Goal: Find contact information: Find contact information

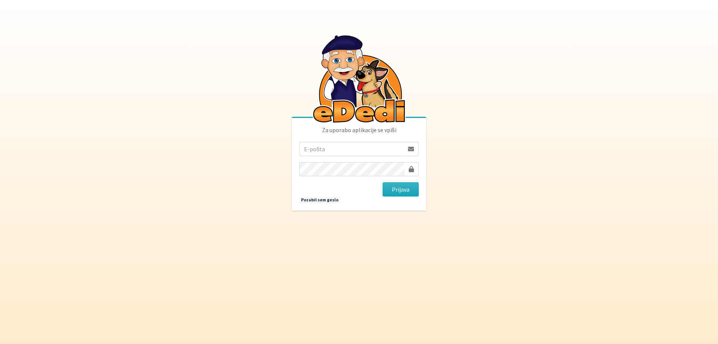
click at [335, 150] on input "email" at bounding box center [351, 149] width 105 height 14
click at [359, 210] on com-1password-button at bounding box center [359, 210] width 0 height 0
type input "[EMAIL_ADDRESS][DOMAIN_NAME]"
click at [391, 190] on button "Prijava" at bounding box center [400, 189] width 36 height 14
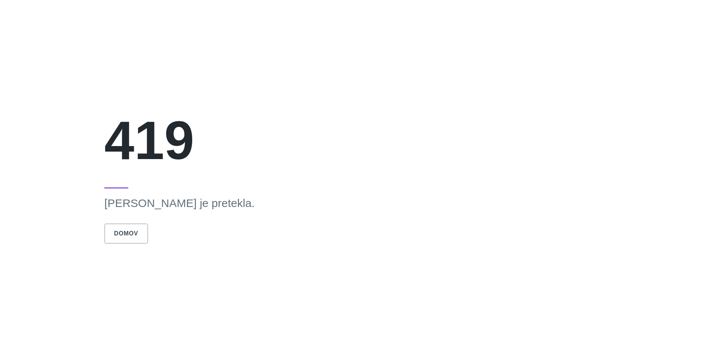
click at [148, 225] on button "Domov" at bounding box center [125, 233] width 43 height 20
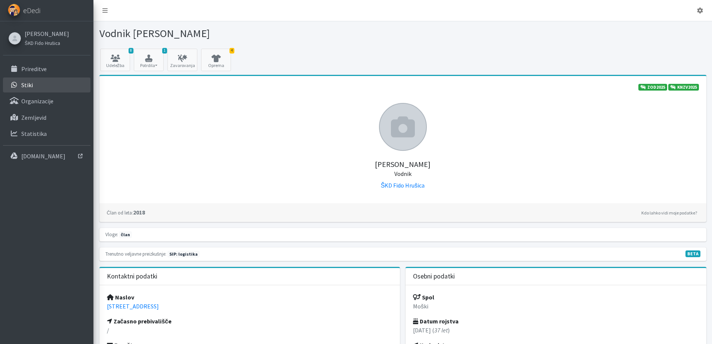
click at [39, 90] on link "Stiki" at bounding box center [46, 84] width 87 height 15
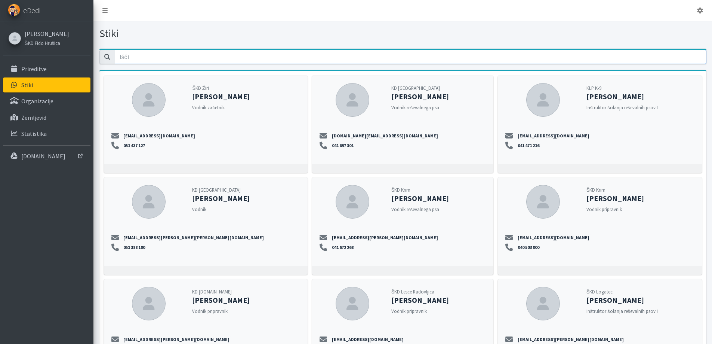
click at [559, 57] on input "email" at bounding box center [411, 57] width 592 height 14
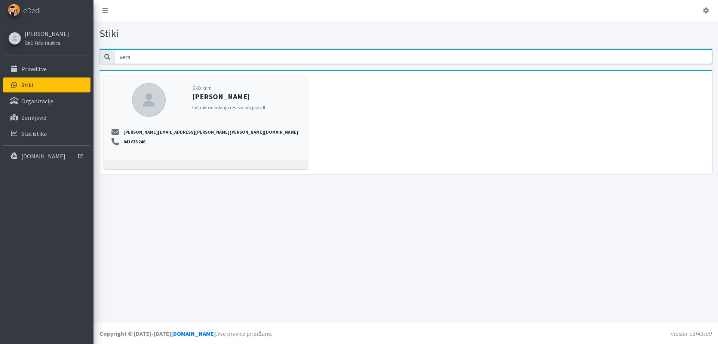
type input "vera"
click at [197, 95] on strong "Vera Mikolič" at bounding box center [221, 96] width 58 height 9
click at [156, 99] on div at bounding box center [149, 100] width 34 height 34
click at [416, 136] on div "ŠKD Krim Vera Mikolič Inštruktor šolanja reševalnih psov II vera.mikolic@erps.s…" at bounding box center [406, 122] width 604 height 93
